Goal: Check status: Check status

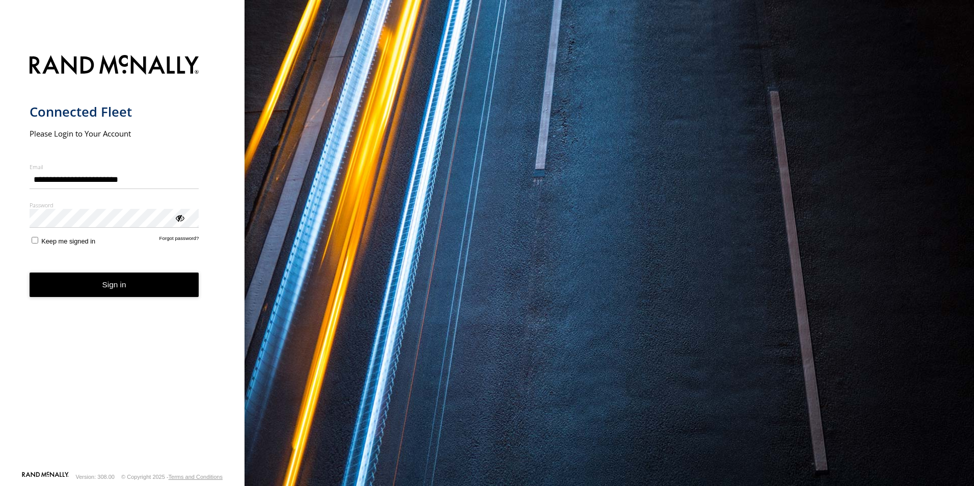
type input "**********"
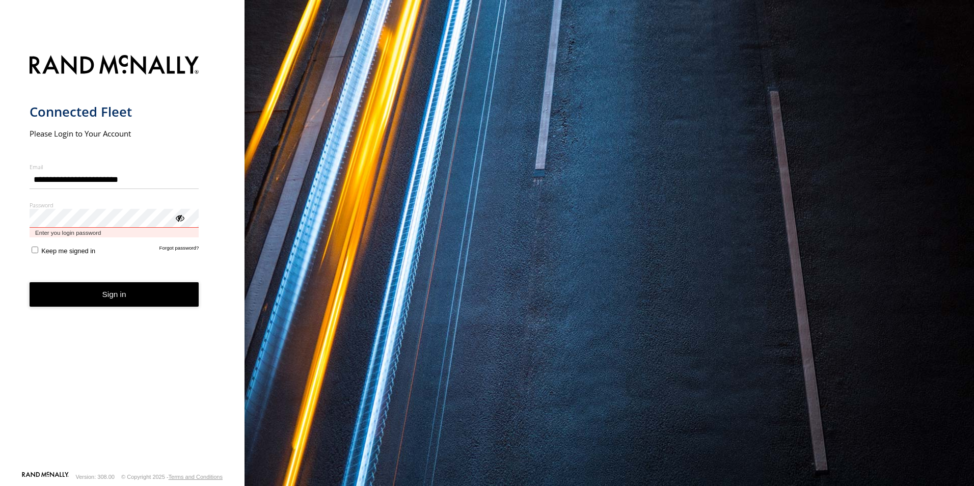
click at [30, 282] on button "Sign in" at bounding box center [115, 294] width 170 height 25
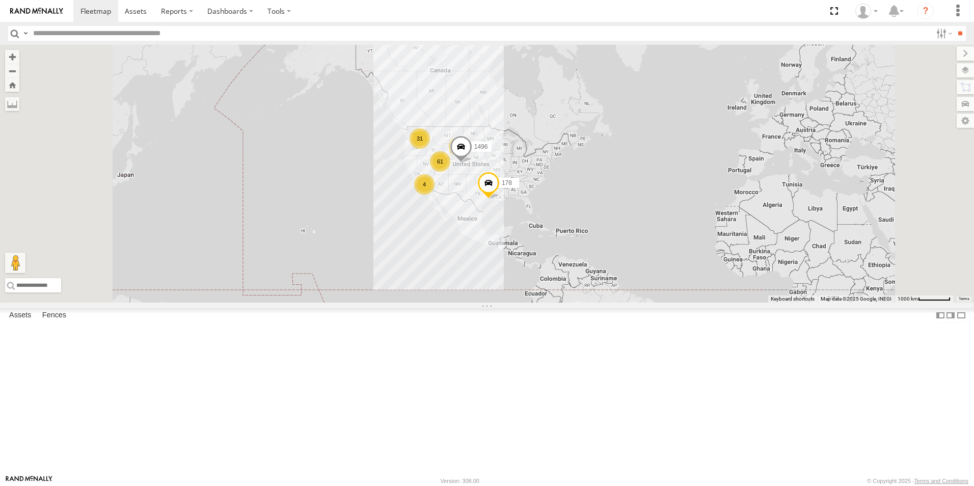
click at [450, 172] on div "61" at bounding box center [440, 161] width 20 height 20
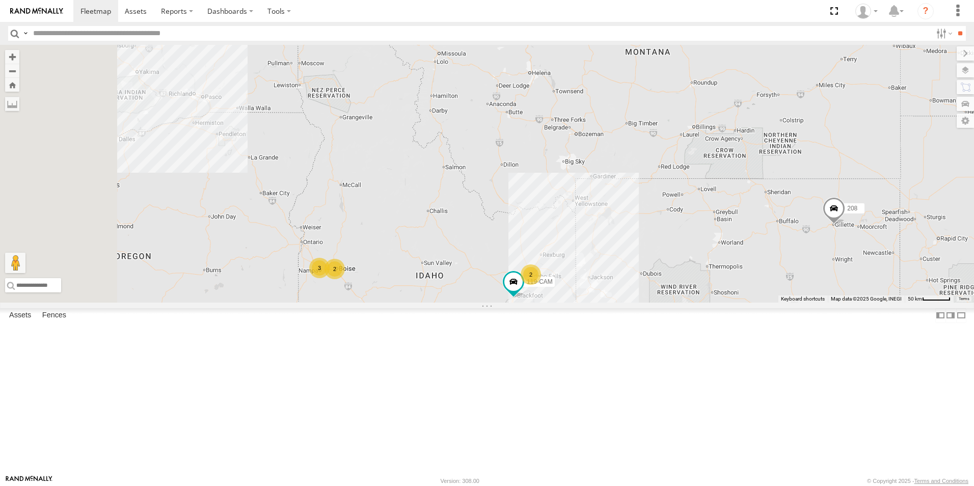
drag, startPoint x: 421, startPoint y: 212, endPoint x: 525, endPoint y: 490, distance: 296.3
click at [525, 485] on html at bounding box center [487, 243] width 974 height 486
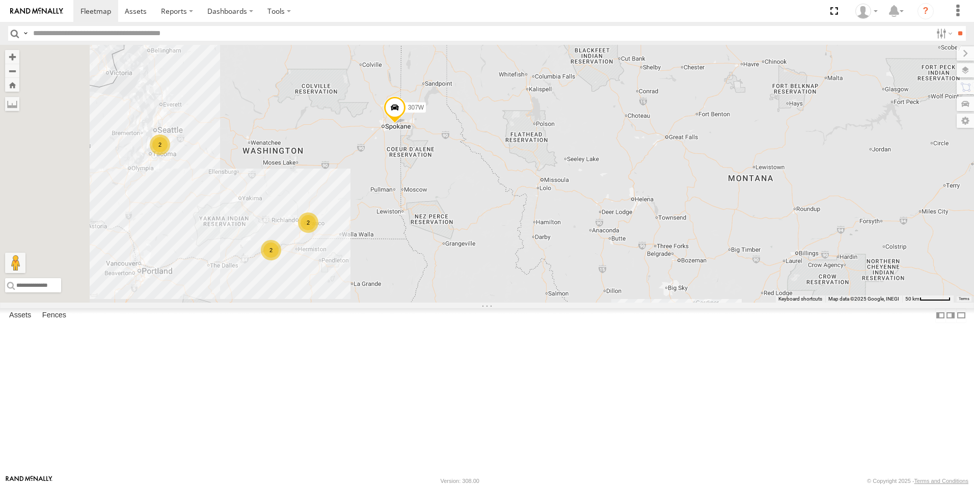
drag, startPoint x: 440, startPoint y: 332, endPoint x: 513, endPoint y: 296, distance: 82.2
click at [513, 296] on div "178 1496 119-CAM T-199 D 19 7 29 208 3 2 2 2 2 2 2 307W" at bounding box center [487, 174] width 974 height 258
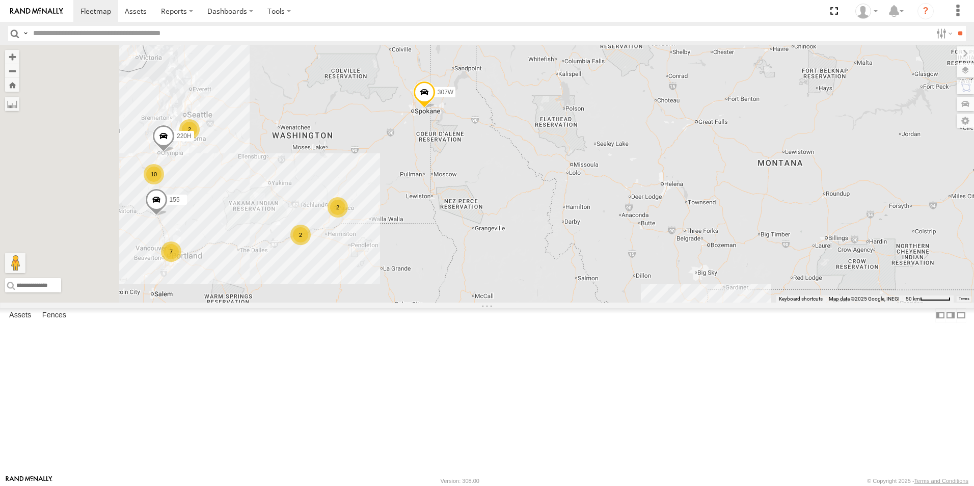
click at [311, 245] on div "2" at bounding box center [300, 235] width 20 height 20
